Goal: Find specific page/section: Find specific page/section

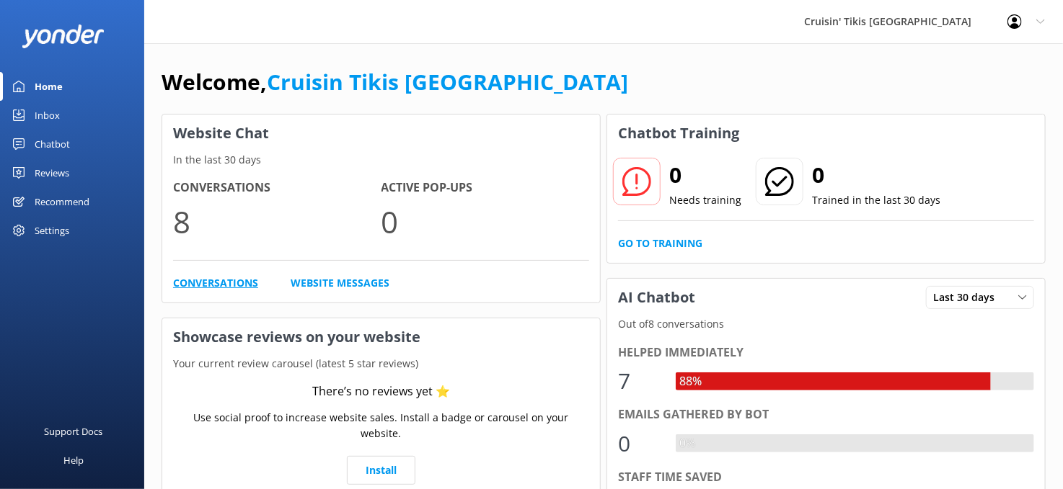
click at [191, 282] on link "Conversations" at bounding box center [215, 283] width 85 height 16
